Goal: Information Seeking & Learning: Understand process/instructions

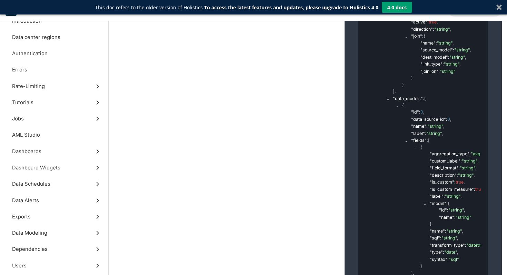
scroll to position [159, 0]
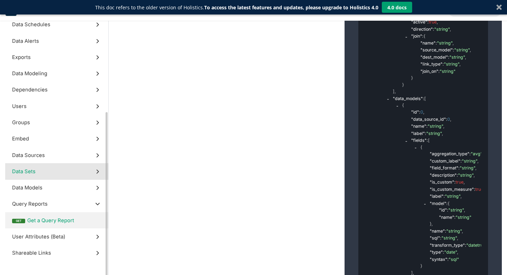
click at [76, 175] on label "Data Sets" at bounding box center [56, 171] width 103 height 16
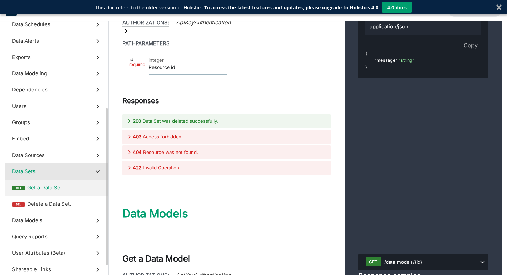
click at [76, 186] on span "Get a Data Set" at bounding box center [64, 188] width 74 height 8
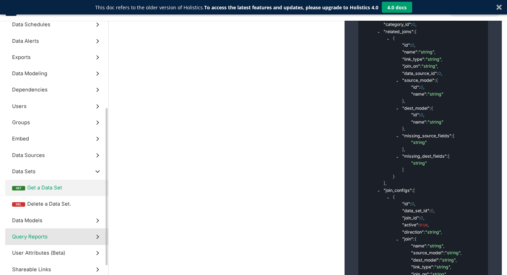
click at [70, 231] on label "Query Reports" at bounding box center [56, 236] width 103 height 16
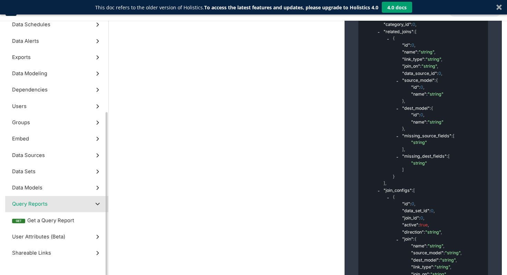
scroll to position [25454, 0]
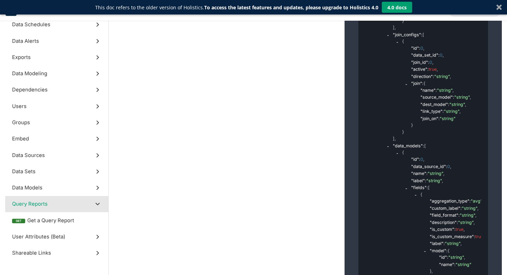
scroll to position [25480, 0]
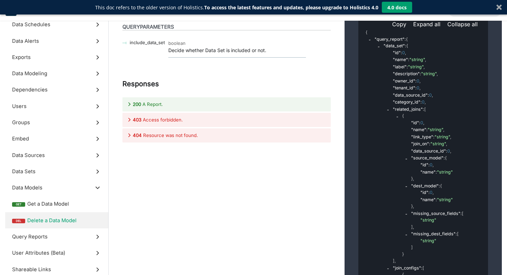
scroll to position [18020, 0]
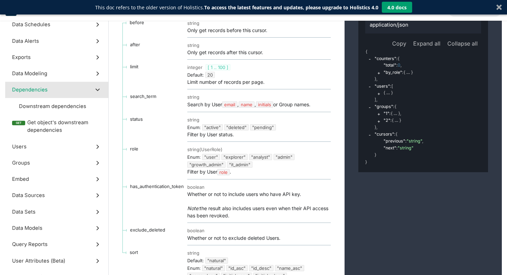
scroll to position [23947, 0]
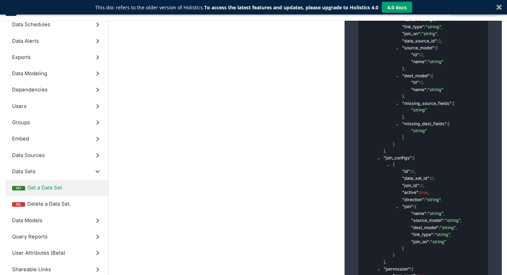
scroll to position [23913, 0]
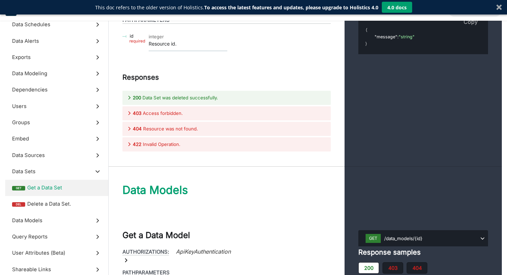
scroll to position [25744, 0]
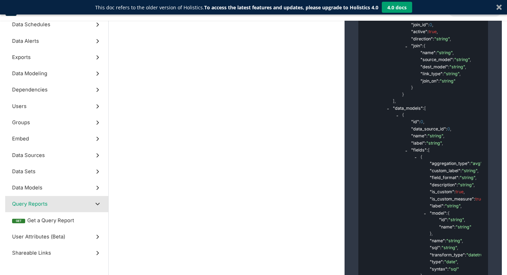
scroll to position [25468, 0]
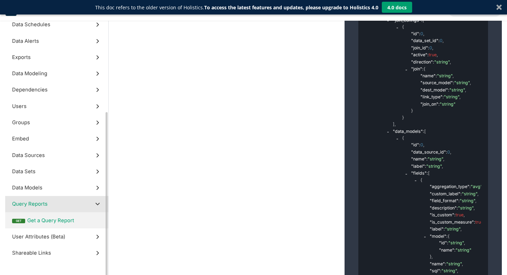
click at [39, 218] on span "Get a Query Report" at bounding box center [64, 220] width 74 height 8
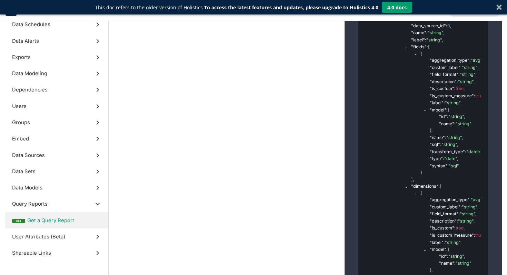
scroll to position [25589, 0]
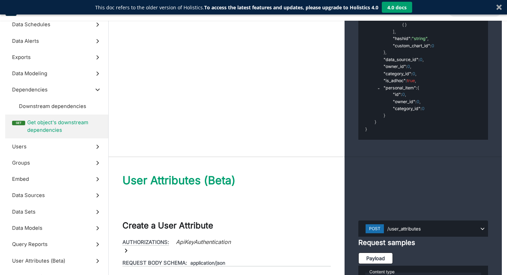
scroll to position [18020, 0]
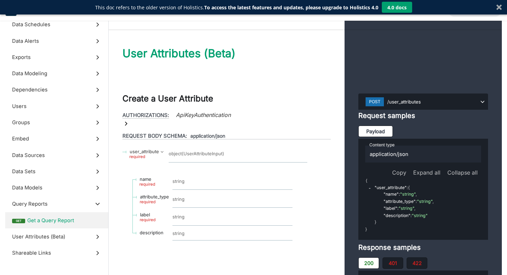
scroll to position [26457, 0]
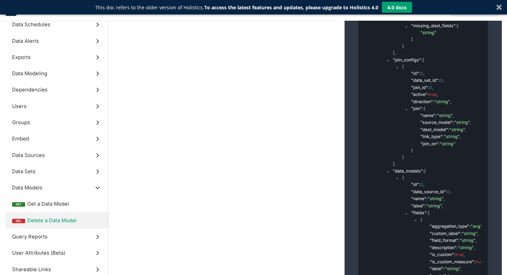
scroll to position [25431, 0]
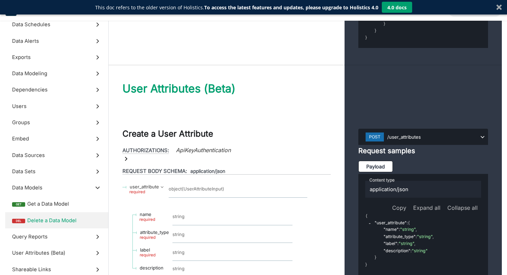
scroll to position [25459, 0]
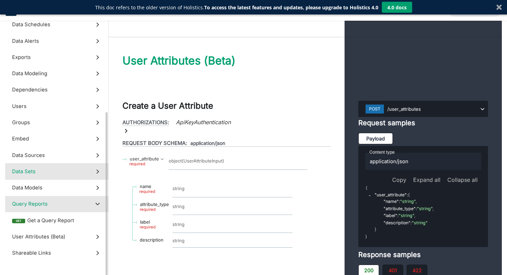
click at [56, 168] on label "Data Sets" at bounding box center [56, 171] width 103 height 16
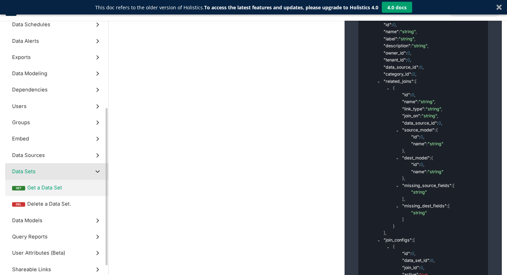
click at [81, 194] on label "get Get a Data Set" at bounding box center [56, 188] width 103 height 16
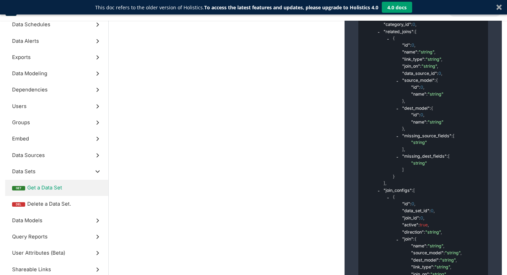
copy span "reports"
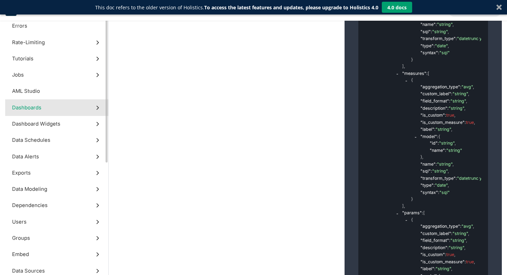
scroll to position [0, 0]
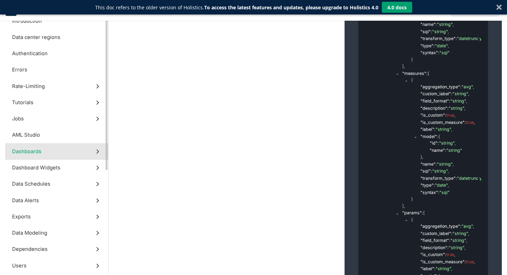
click at [44, 150] on label "Dashboards" at bounding box center [56, 151] width 103 height 16
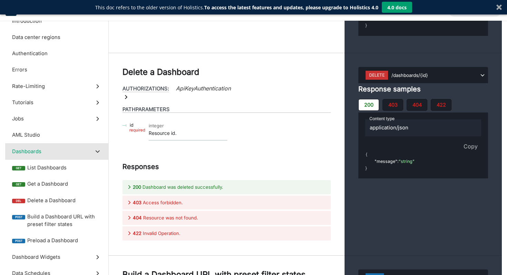
scroll to position [11599, 0]
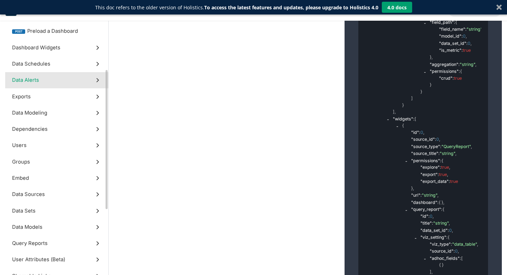
scroll to position [232, 0]
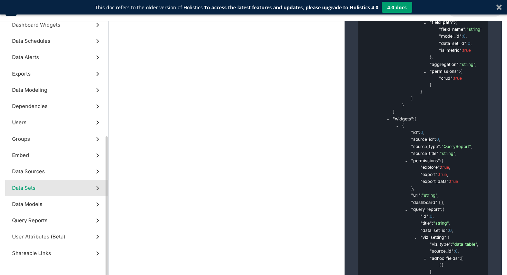
click at [67, 182] on label "Data Sets" at bounding box center [56, 188] width 103 height 16
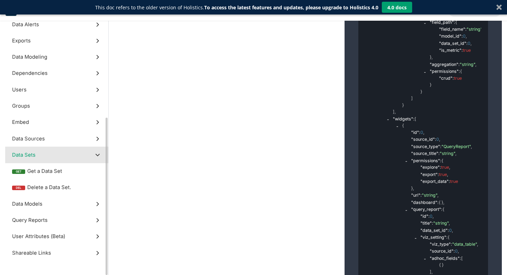
scroll to position [175, 0]
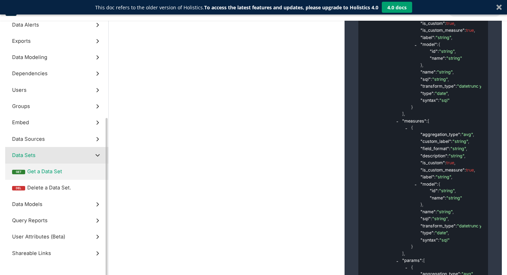
click at [71, 172] on span "Get a Data Set" at bounding box center [64, 172] width 74 height 8
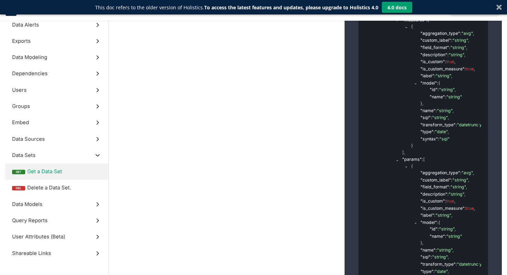
scroll to position [24641, 0]
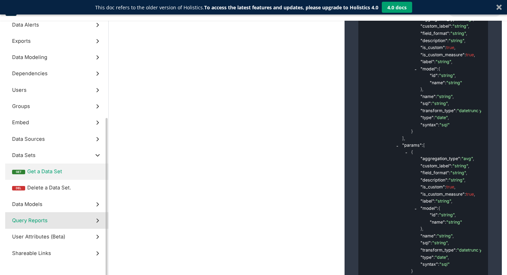
click at [49, 220] on label "Query Reports" at bounding box center [56, 220] width 103 height 16
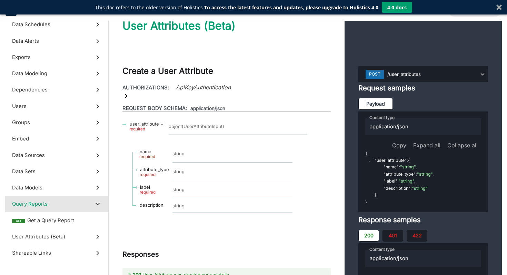
scroll to position [26600, 0]
